Goal: Navigation & Orientation: Go to known website

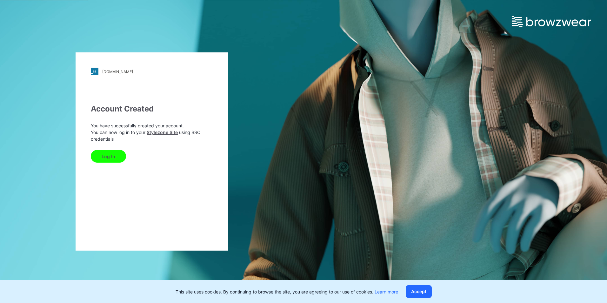
click at [112, 155] on button "Log In" at bounding box center [108, 156] width 35 height 13
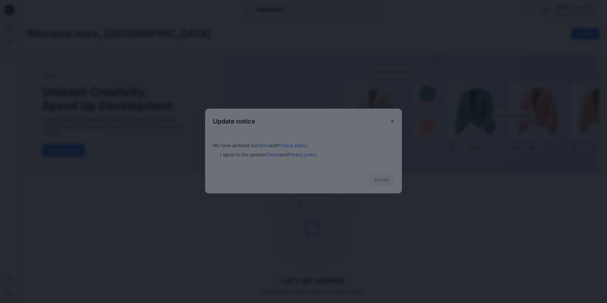
click at [387, 180] on div at bounding box center [303, 151] width 607 height 303
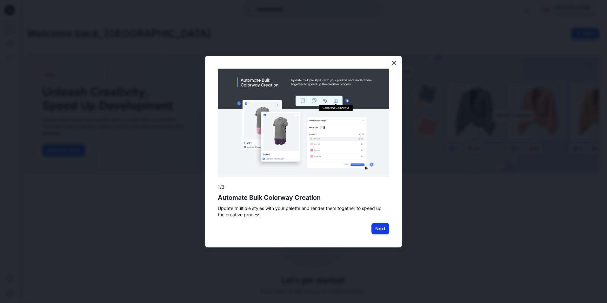
click at [382, 229] on button "Next" at bounding box center [381, 228] width 18 height 11
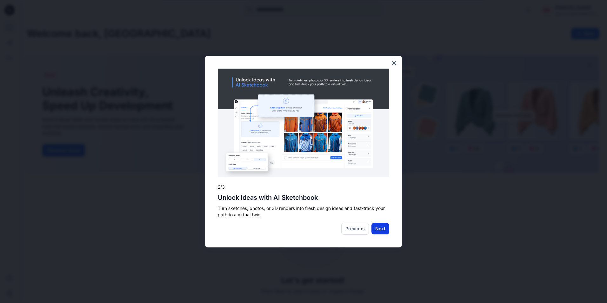
click at [383, 229] on button "Next" at bounding box center [381, 228] width 18 height 11
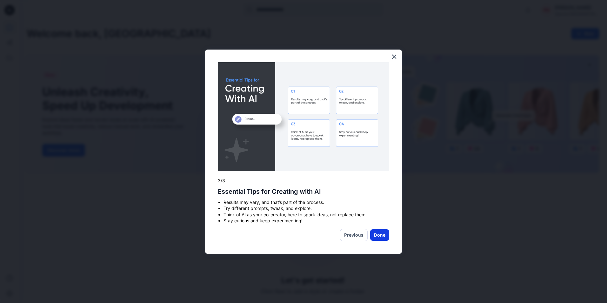
click at [384, 232] on button "Done" at bounding box center [379, 234] width 19 height 11
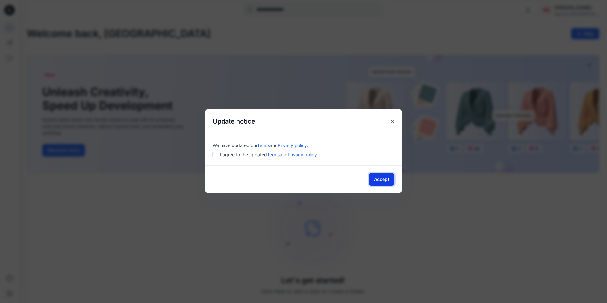
click at [374, 180] on button "Accept" at bounding box center [381, 179] width 25 height 13
